Goal: Find specific page/section: Find specific page/section

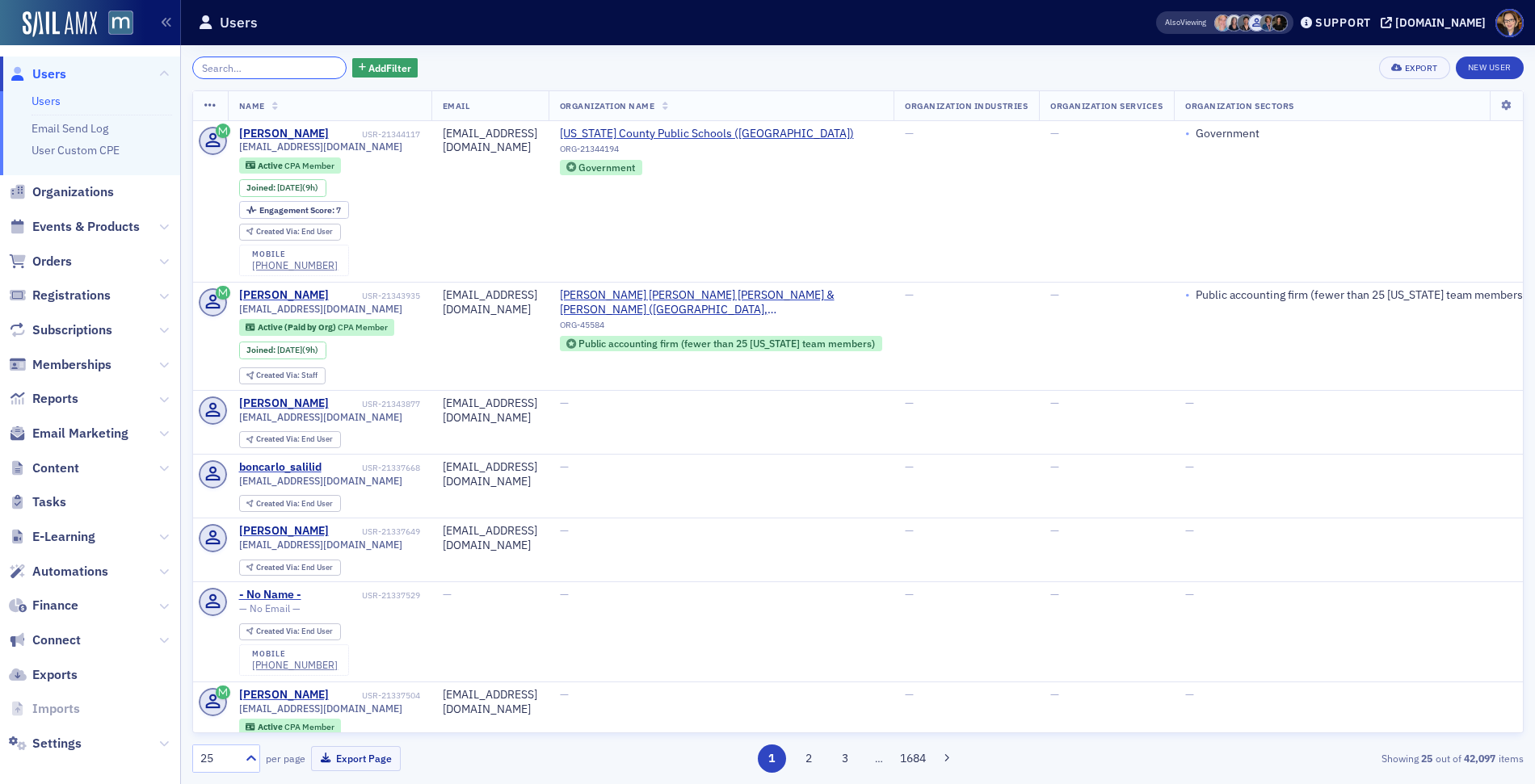
click at [287, 68] on input "search" at bounding box center [269, 68] width 154 height 22
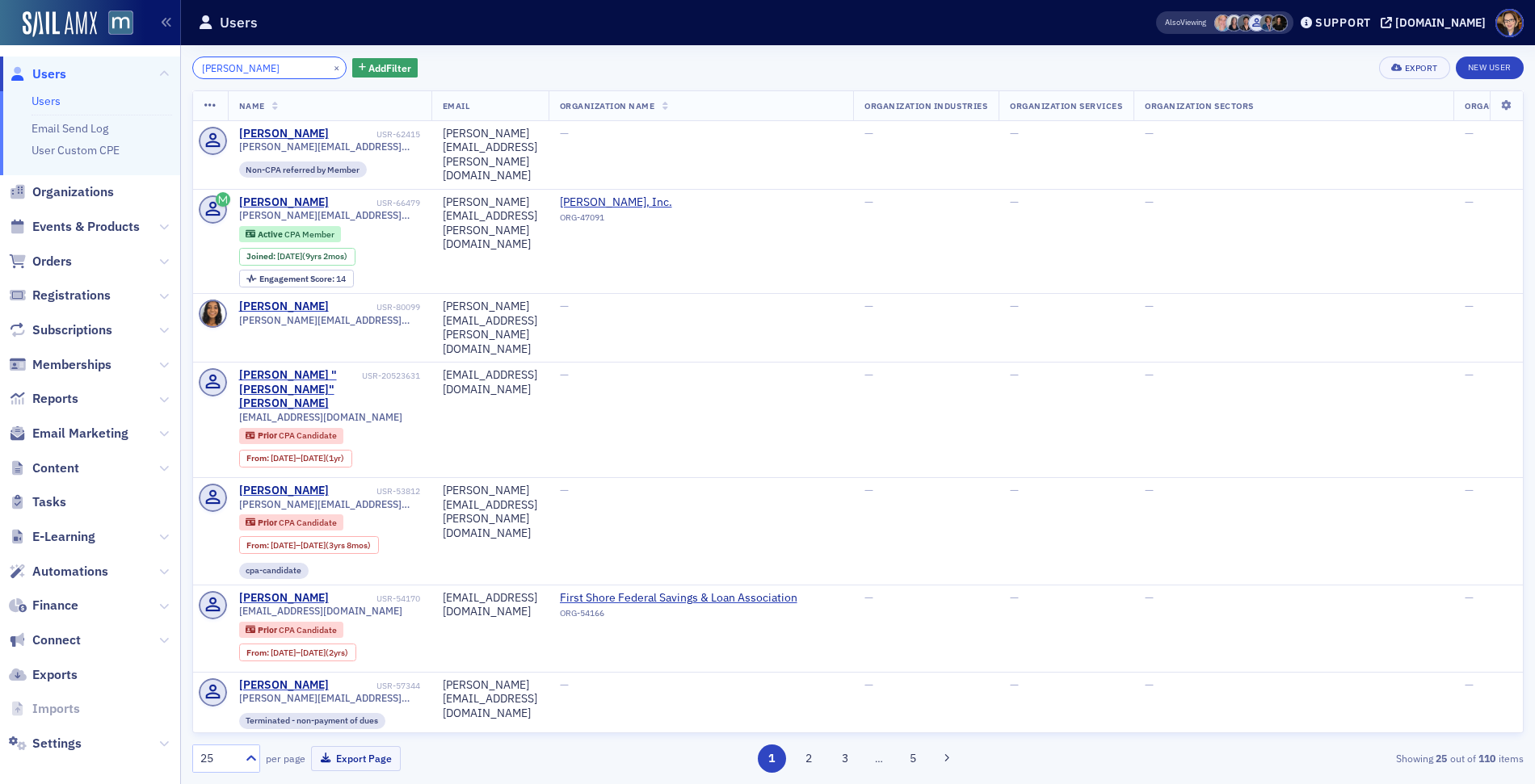
type input "[PERSON_NAME]"
